Goal: Task Accomplishment & Management: Manage account settings

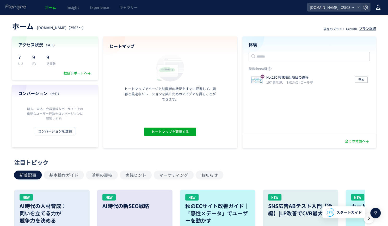
click at [376, 7] on icon at bounding box center [378, 7] width 5 height 5
click at [374, 20] on span "アカウント設定" at bounding box center [365, 20] width 26 height 5
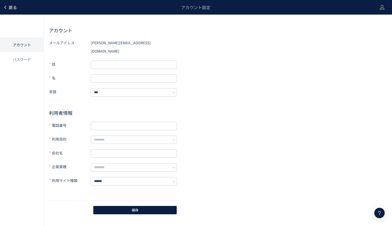
click at [9, 6] on span "戻る" at bounding box center [13, 7] width 8 height 6
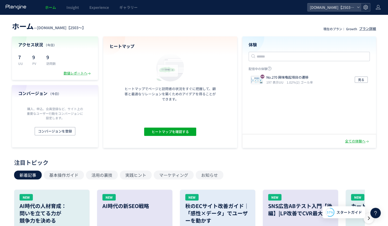
click at [366, 8] on icon at bounding box center [365, 7] width 5 height 5
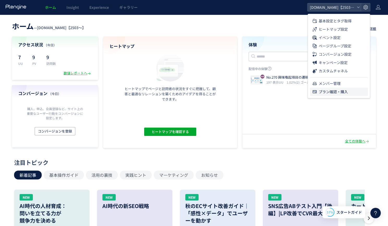
click at [328, 93] on span "プラン確認・購入" at bounding box center [332, 92] width 29 height 8
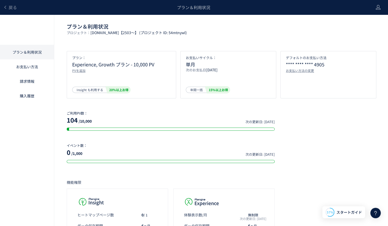
click at [24, 81] on link "請求情報" at bounding box center [27, 81] width 54 height 15
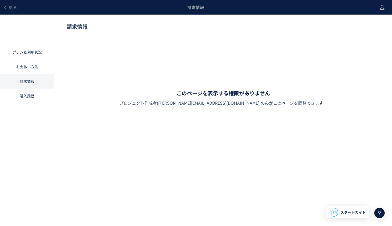
click at [31, 70] on link "お支払い方法" at bounding box center [27, 66] width 54 height 15
click at [34, 66] on link "お支払い方法" at bounding box center [27, 66] width 54 height 15
click at [24, 67] on link "お支払い方法" at bounding box center [27, 66] width 54 height 15
click at [28, 64] on link "お支払い方法" at bounding box center [27, 66] width 54 height 15
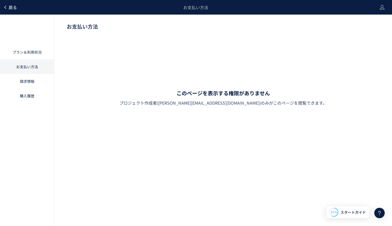
click at [11, 8] on span "戻る" at bounding box center [13, 7] width 8 height 6
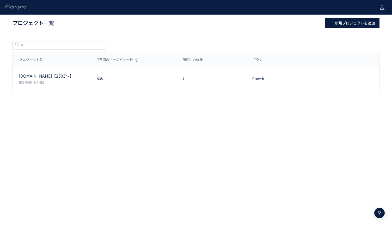
click at [377, 10] on header at bounding box center [196, 7] width 392 height 15
drag, startPoint x: 385, startPoint y: 7, endPoint x: 382, endPoint y: 6, distance: 2.9
click at [384, 6] on header at bounding box center [196, 7] width 392 height 15
click at [382, 6] on icon at bounding box center [381, 7] width 5 height 5
click at [13, 6] on icon at bounding box center [16, 6] width 22 height 5
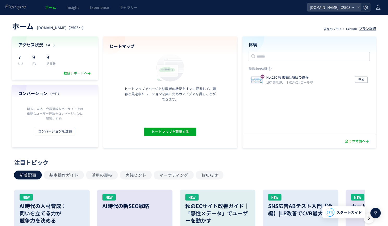
click at [366, 6] on use at bounding box center [365, 7] width 4 height 4
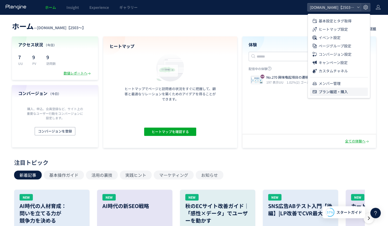
click at [331, 90] on span "プラン確認・購入" at bounding box center [332, 92] width 29 height 8
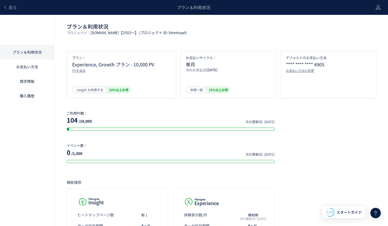
click at [36, 68] on link "お支払い方法" at bounding box center [27, 66] width 54 height 15
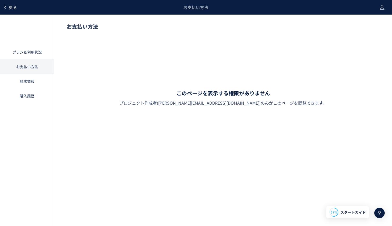
click at [14, 5] on span "戻る" at bounding box center [13, 7] width 8 height 6
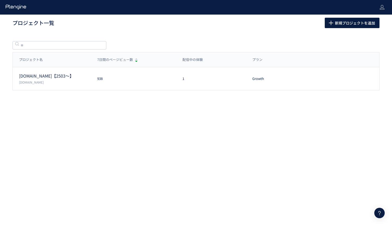
click at [17, 9] on icon at bounding box center [16, 6] width 22 height 5
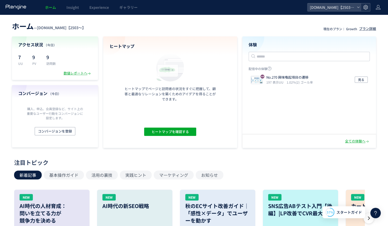
click at [367, 7] on icon at bounding box center [365, 7] width 5 height 5
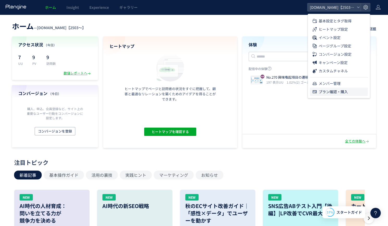
click at [331, 91] on span "プラン確認・購入" at bounding box center [332, 92] width 29 height 8
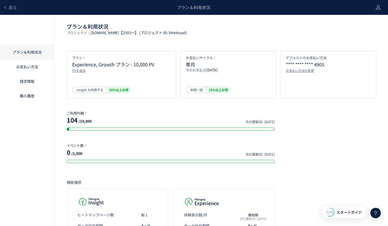
click at [33, 99] on link "購入履歴" at bounding box center [27, 96] width 54 height 15
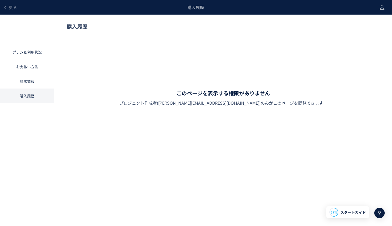
click at [30, 83] on link "請求情報" at bounding box center [27, 81] width 54 height 15
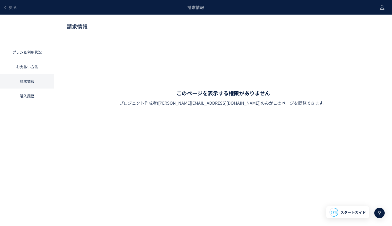
click at [28, 50] on link "プラン＆利用状況" at bounding box center [27, 52] width 54 height 15
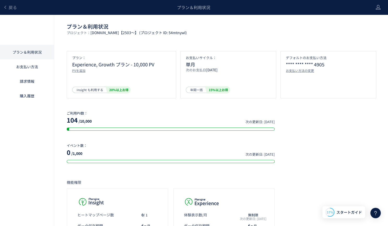
click at [34, 94] on link "購入履歴" at bounding box center [27, 96] width 54 height 15
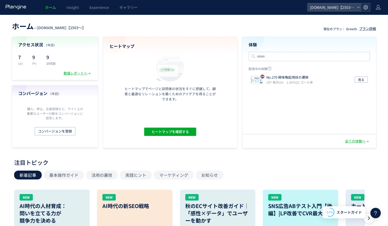
click at [369, 5] on div at bounding box center [365, 7] width 9 height 8
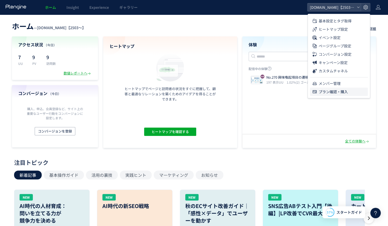
click at [329, 89] on span "プラン確認・購入" at bounding box center [332, 92] width 29 height 8
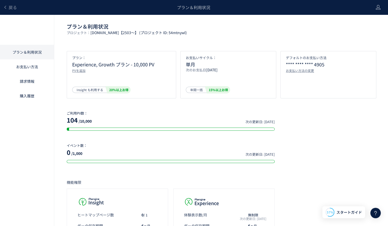
click at [30, 69] on link "お支払い方法" at bounding box center [27, 66] width 54 height 15
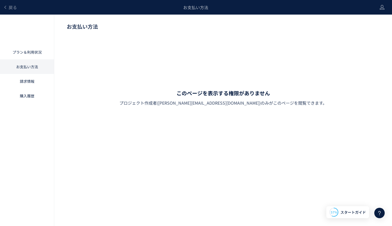
click at [30, 78] on link "請求情報" at bounding box center [27, 81] width 54 height 15
click at [29, 101] on link "購入履歴" at bounding box center [27, 96] width 54 height 15
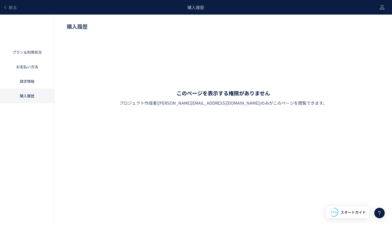
click at [30, 52] on link "プラン＆利用状況" at bounding box center [27, 52] width 54 height 15
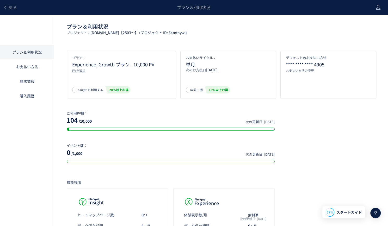
click at [300, 69] on div "お支払い方法の変更" at bounding box center [328, 70] width 85 height 4
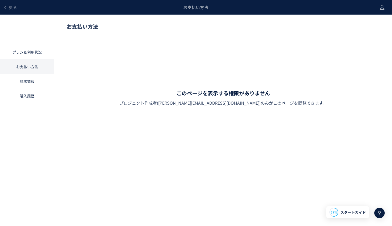
click at [34, 56] on link "プラン＆利用状況" at bounding box center [27, 52] width 54 height 15
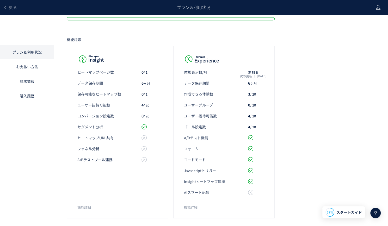
scroll to position [125, 0]
